Goal: Information Seeking & Learning: Learn about a topic

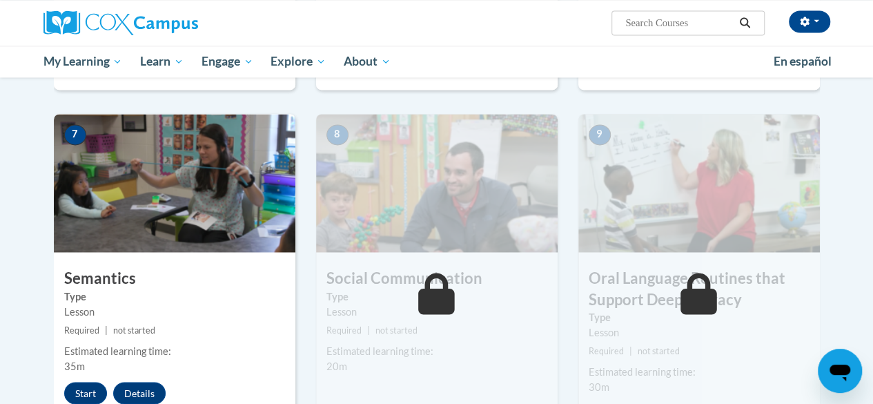
scroll to position [1041, 0]
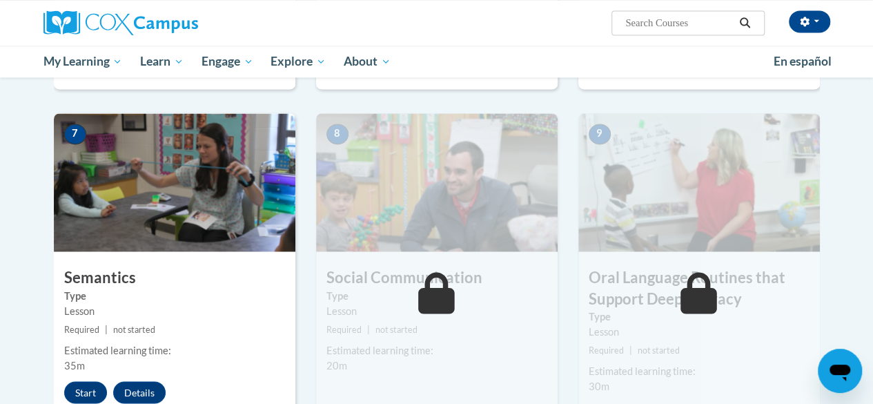
click at [409, 170] on img at bounding box center [437, 182] width 242 height 138
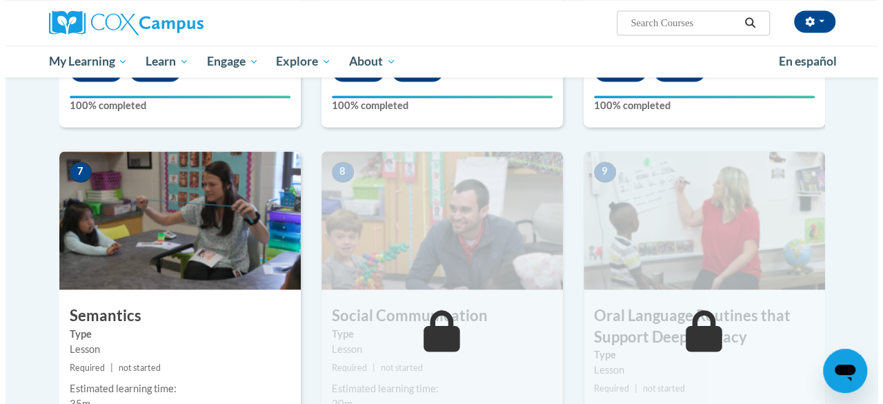
scroll to position [1048, 0]
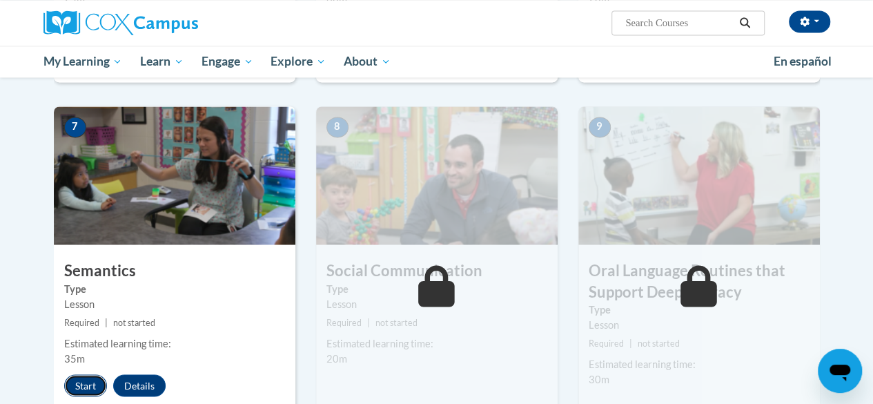
click at [86, 382] on button "Start" at bounding box center [85, 385] width 43 height 22
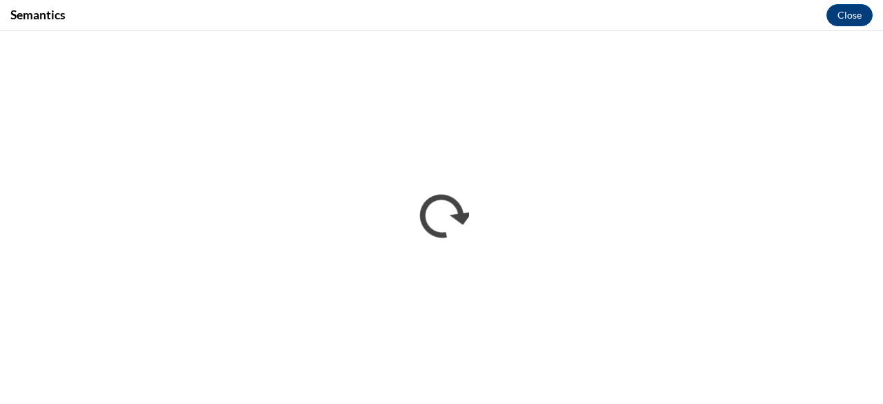
scroll to position [0, 0]
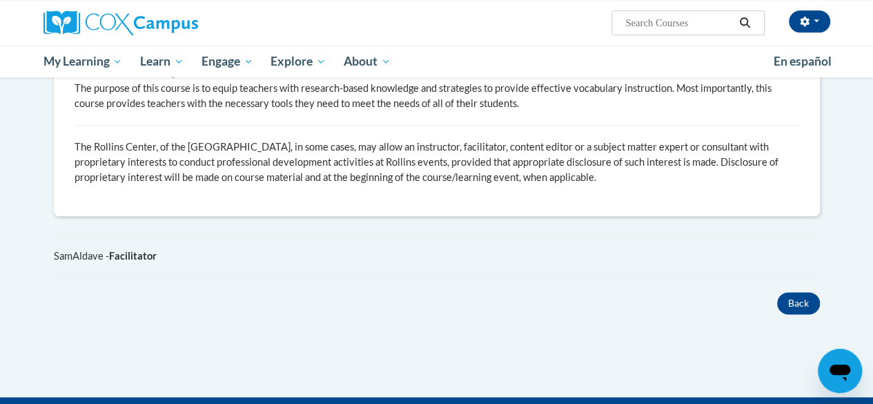
scroll to position [724, 0]
